Goal: Understand process/instructions: Learn how to perform a task or action

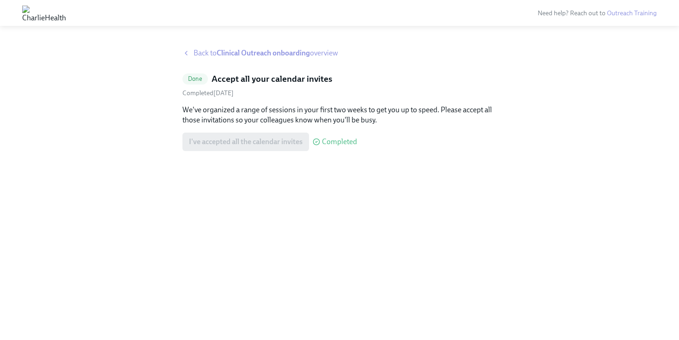
click at [250, 50] on strong "Clinical Outreach onboarding" at bounding box center [263, 53] width 93 height 9
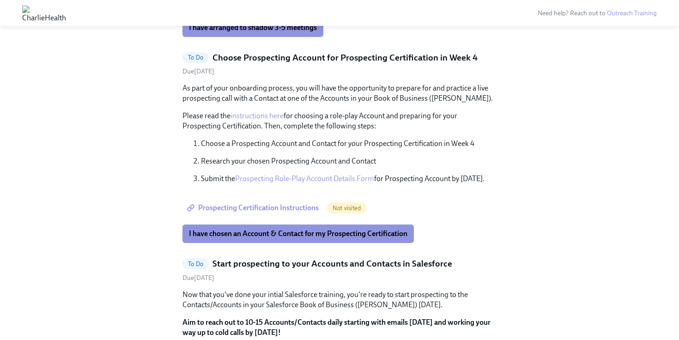
scroll to position [616, 0]
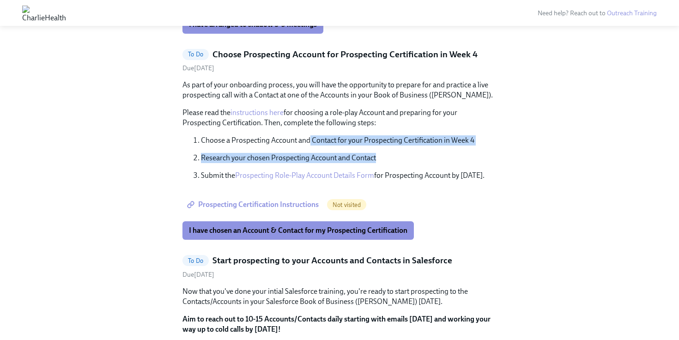
drag, startPoint x: 379, startPoint y: 162, endPoint x: 310, endPoint y: 137, distance: 73.8
click at [310, 137] on ol "Choose a Prospecting Account and Contact for your Prospecting Certification in …" at bounding box center [340, 157] width 314 height 45
click at [310, 137] on p "Choose a Prospecting Account and Contact for your Prospecting Certification in …" at bounding box center [349, 140] width 296 height 10
drag, startPoint x: 310, startPoint y: 137, endPoint x: 380, endPoint y: 162, distance: 74.5
click at [380, 162] on ol "Choose a Prospecting Account and Contact for your Prospecting Certification in …" at bounding box center [340, 157] width 314 height 45
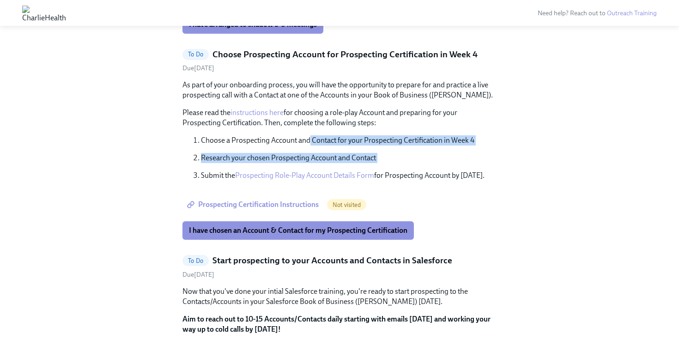
click at [380, 162] on p "Research your chosen Prospecting Account and Contact" at bounding box center [349, 158] width 296 height 10
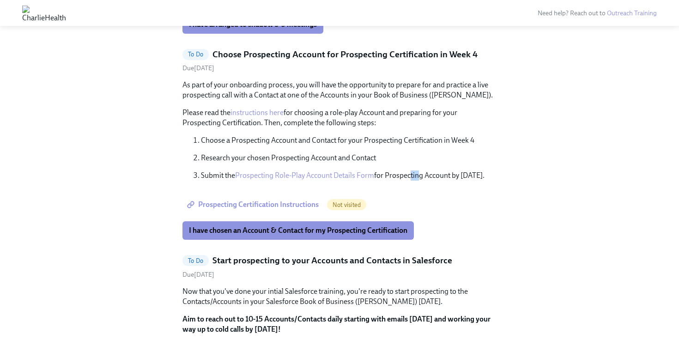
drag, startPoint x: 416, startPoint y: 179, endPoint x: 410, endPoint y: 177, distance: 6.6
click at [410, 177] on p "Submit the Prospecting Role-Play Account Details Form for Prospecting Account b…" at bounding box center [349, 176] width 296 height 10
click at [329, 175] on link "Prospecting Role-Play Account Details Form" at bounding box center [304, 175] width 139 height 9
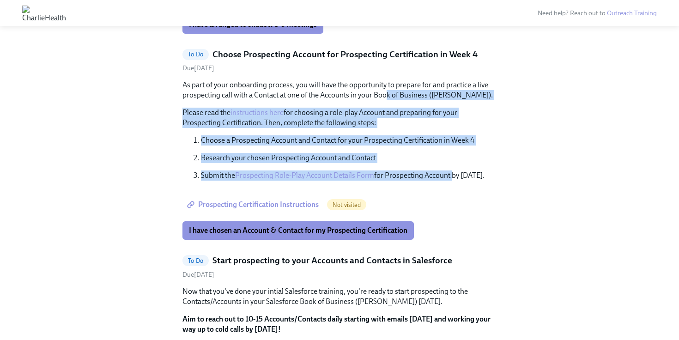
drag, startPoint x: 452, startPoint y: 174, endPoint x: 387, endPoint y: 98, distance: 100.6
click at [387, 97] on div "As part of your onboarding process, you will have the opportunity to prepare fo…" at bounding box center [340, 130] width 314 height 101
click at [398, 139] on p "Choose a Prospecting Account and Contact for your Prospecting Certification in …" at bounding box center [349, 140] width 296 height 10
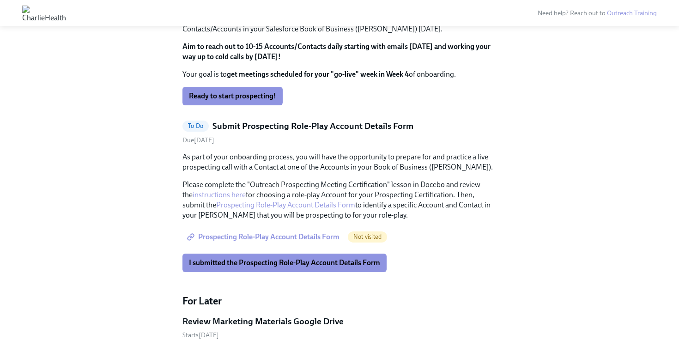
scroll to position [897, 0]
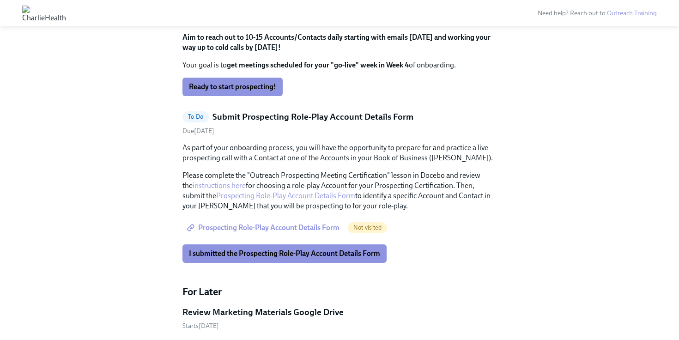
click at [315, 225] on span "Prospecting Role-Play Account Details Form" at bounding box center [264, 227] width 151 height 9
